Goal: Navigation & Orientation: Find specific page/section

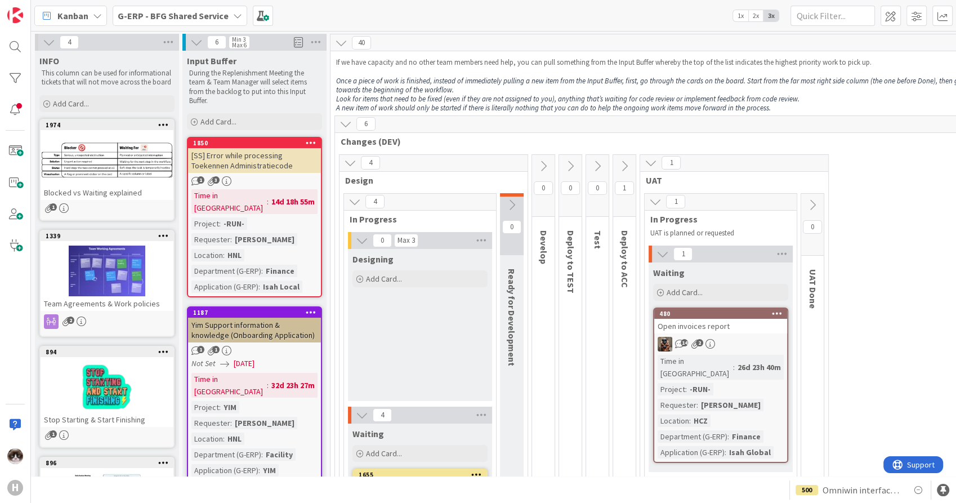
click at [221, 26] on div "Kanban G-ERP - BFG Shared Service 1x 2x 3x" at bounding box center [493, 15] width 925 height 31
click at [219, 20] on b "G-ERP - BFG Shared Service" at bounding box center [173, 15] width 111 height 11
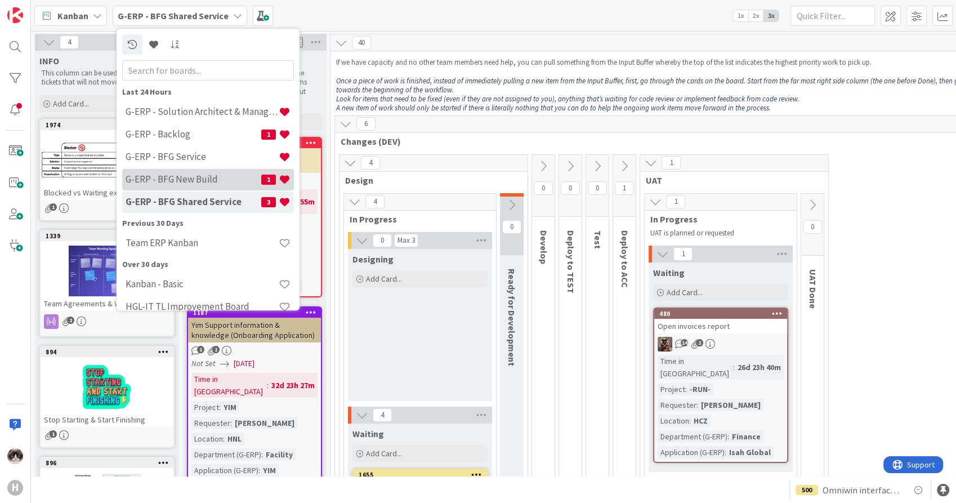
click at [207, 178] on h4 "G-ERP - BFG New Build" at bounding box center [194, 179] width 136 height 11
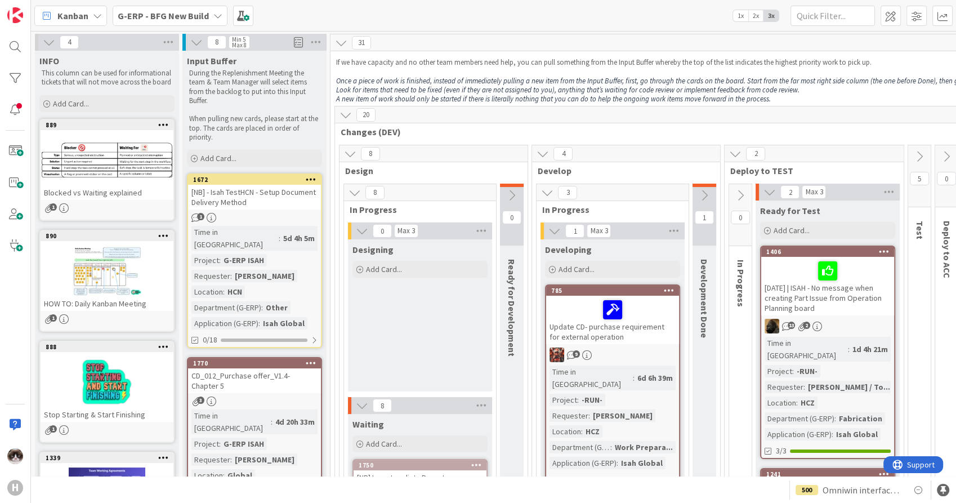
click at [178, 16] on b "G-ERP - BFG New Build" at bounding box center [163, 15] width 91 height 11
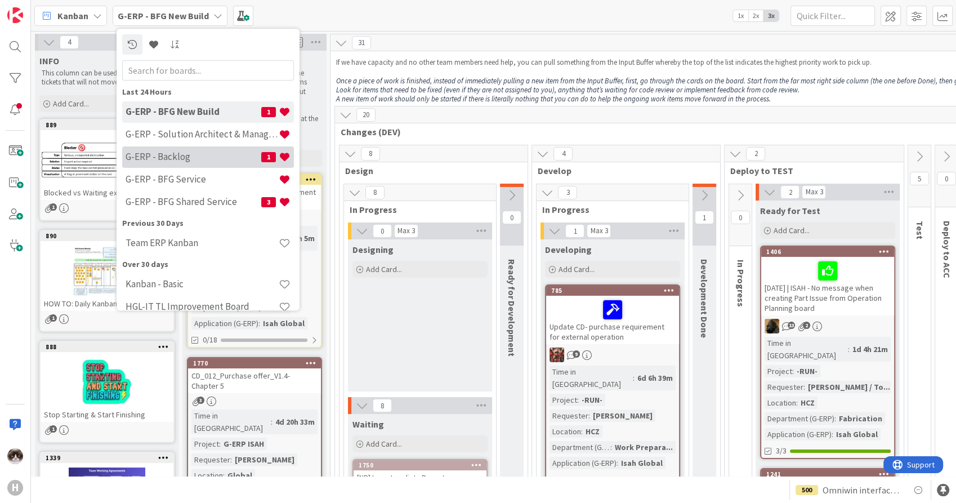
click at [205, 155] on h4 "G-ERP - Backlog" at bounding box center [194, 156] width 136 height 11
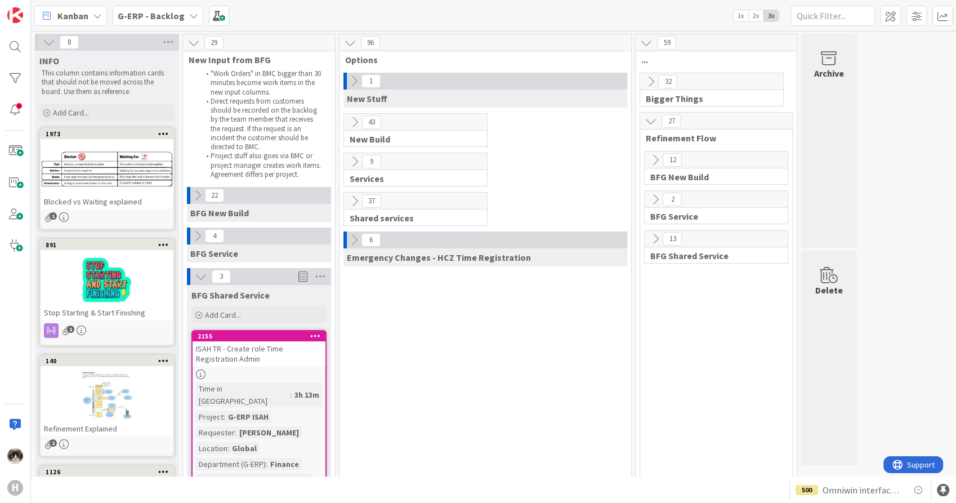
click at [350, 82] on icon at bounding box center [354, 81] width 12 height 12
